Goal: Information Seeking & Learning: Learn about a topic

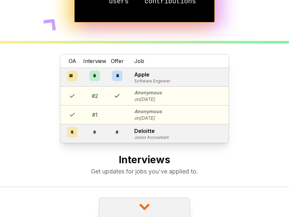
scroll to position [176, 0]
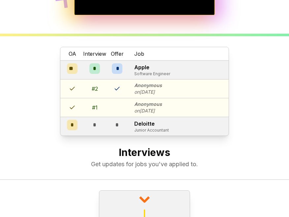
click at [101, 56] on span "Interview" at bounding box center [94, 54] width 23 height 8
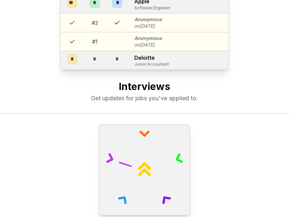
scroll to position [392, 0]
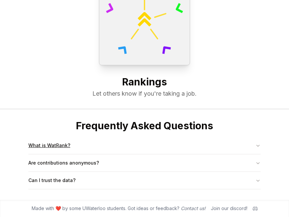
click at [75, 149] on button "What is WatRank?" at bounding box center [144, 145] width 232 height 17
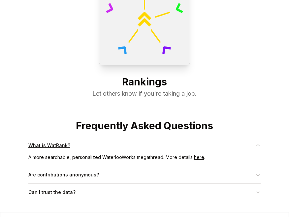
scroll to position [404, 0]
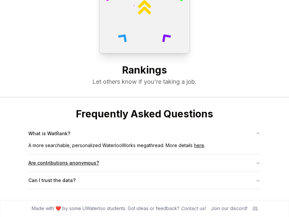
click at [99, 164] on button "Are contributions anonymous?" at bounding box center [144, 162] width 232 height 17
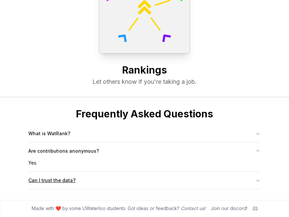
click at [94, 180] on button "Can I trust the data?" at bounding box center [144, 180] width 232 height 17
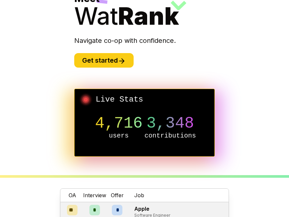
scroll to position [0, 0]
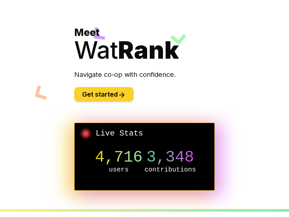
click at [112, 98] on button "Get started" at bounding box center [103, 94] width 59 height 15
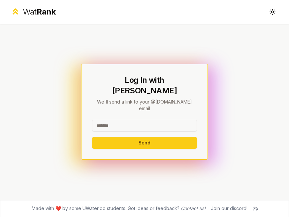
click at [129, 120] on input at bounding box center [144, 126] width 105 height 12
click at [70, 106] on div "Log In with WatIAM We'll send a link to your @[DOMAIN_NAME] email Send" at bounding box center [144, 112] width 289 height 176
